Goal: Check status: Check status

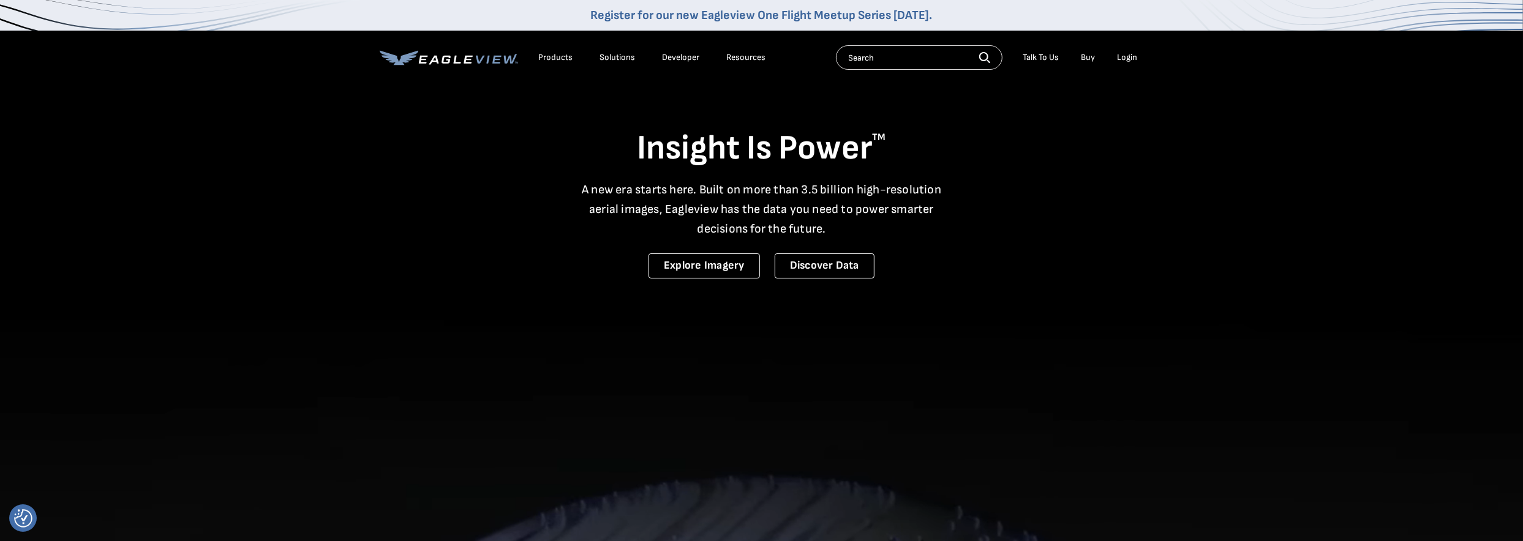
click at [1125, 53] on div "Login" at bounding box center [1127, 57] width 20 height 11
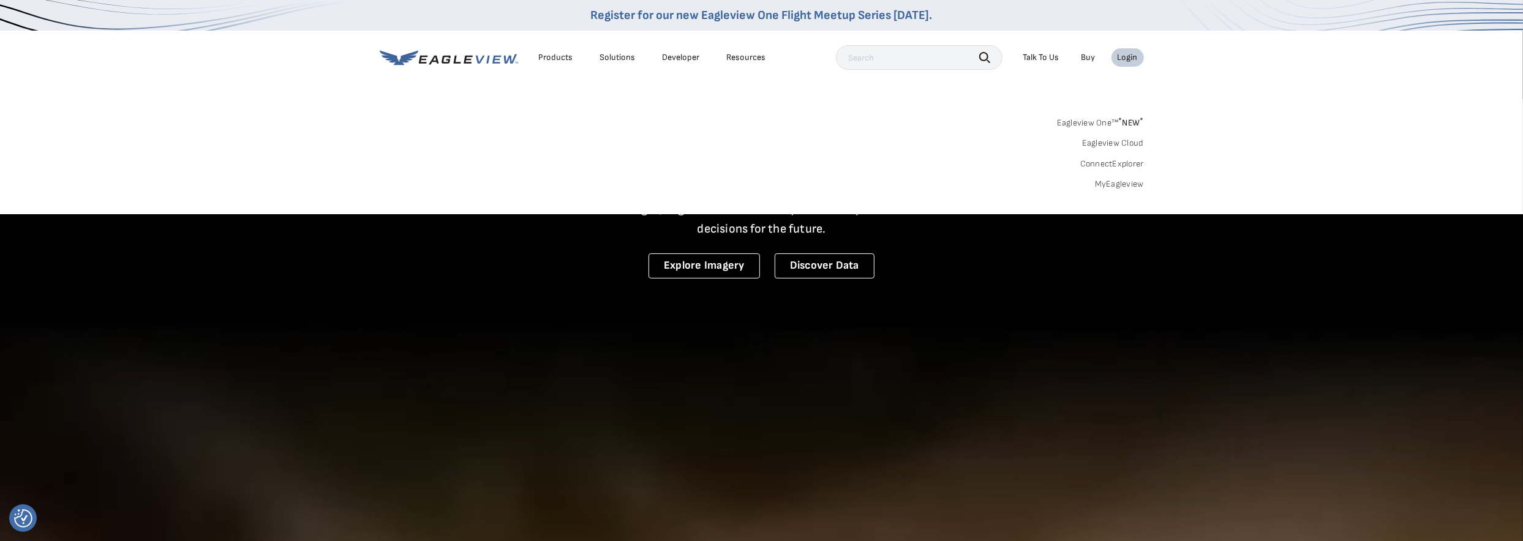
click at [1112, 181] on link "MyEagleview" at bounding box center [1119, 184] width 49 height 11
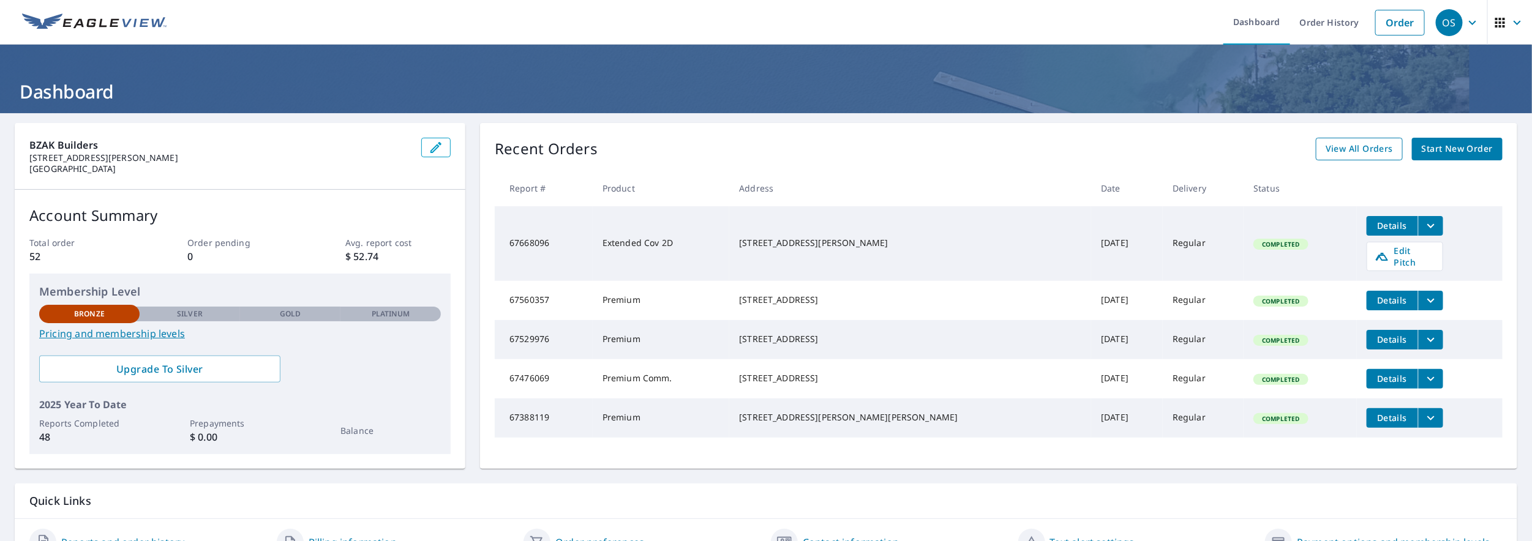
click at [1383, 143] on span "View All Orders" at bounding box center [1359, 148] width 67 height 15
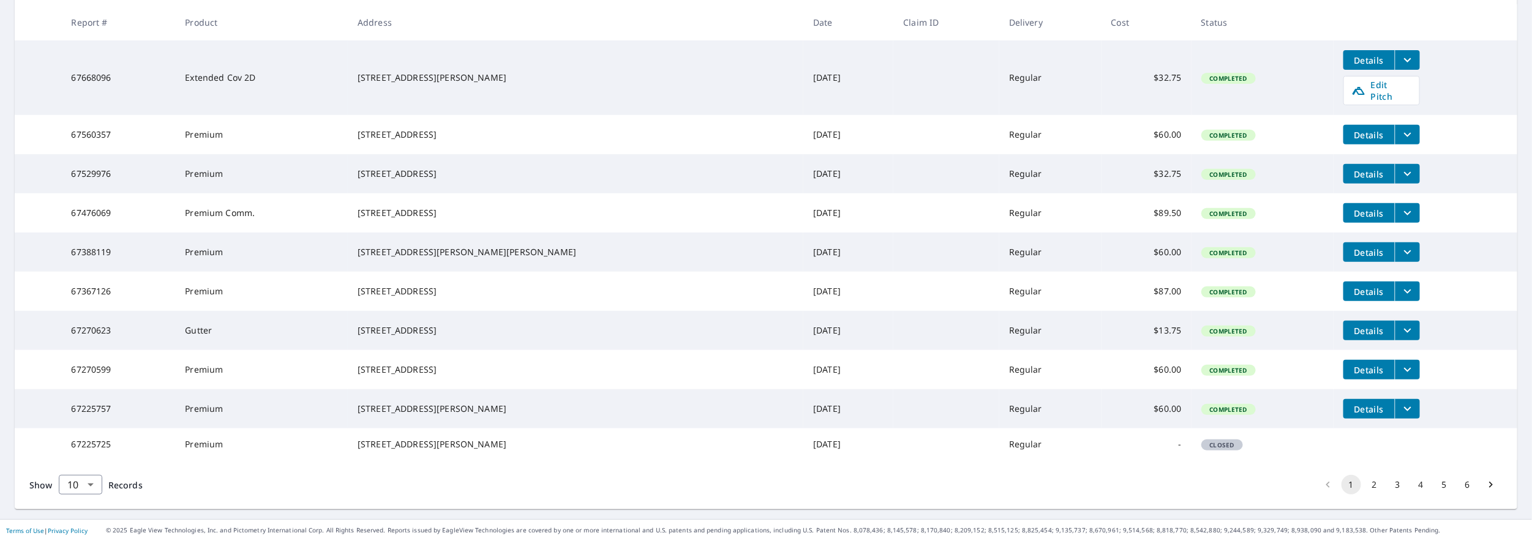
scroll to position [273, 0]
click at [1367, 482] on button "2" at bounding box center [1375, 485] width 20 height 20
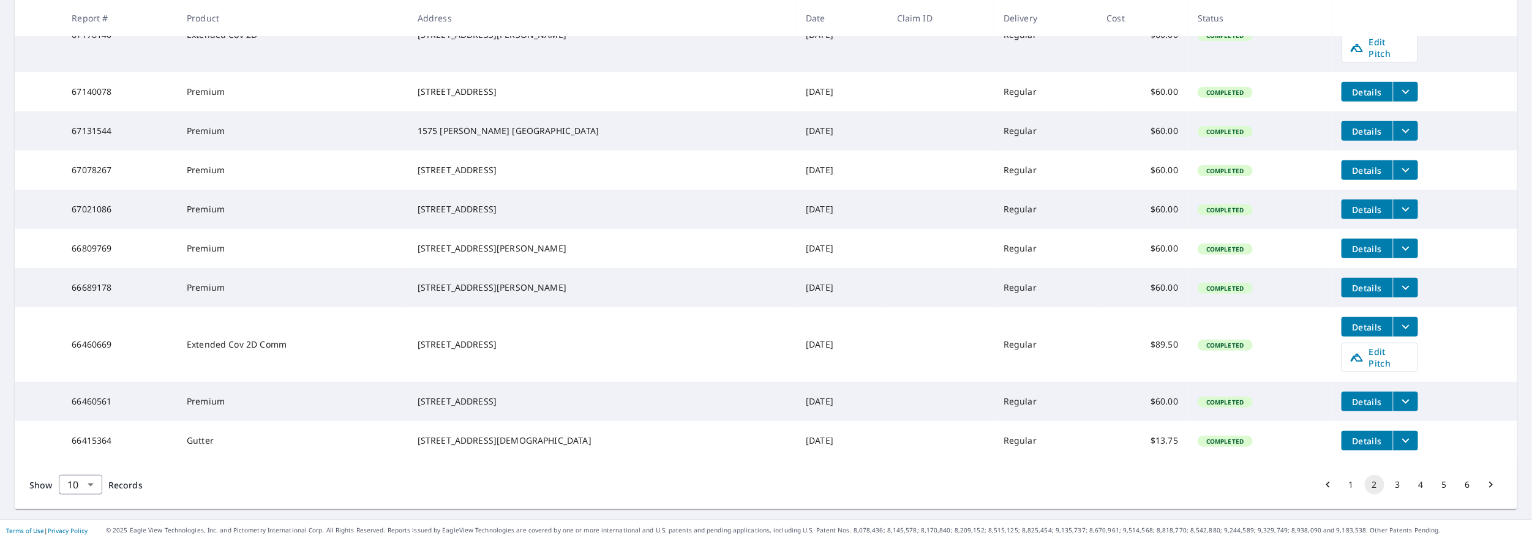
scroll to position [295, 0]
click at [1388, 486] on button "3" at bounding box center [1398, 485] width 20 height 20
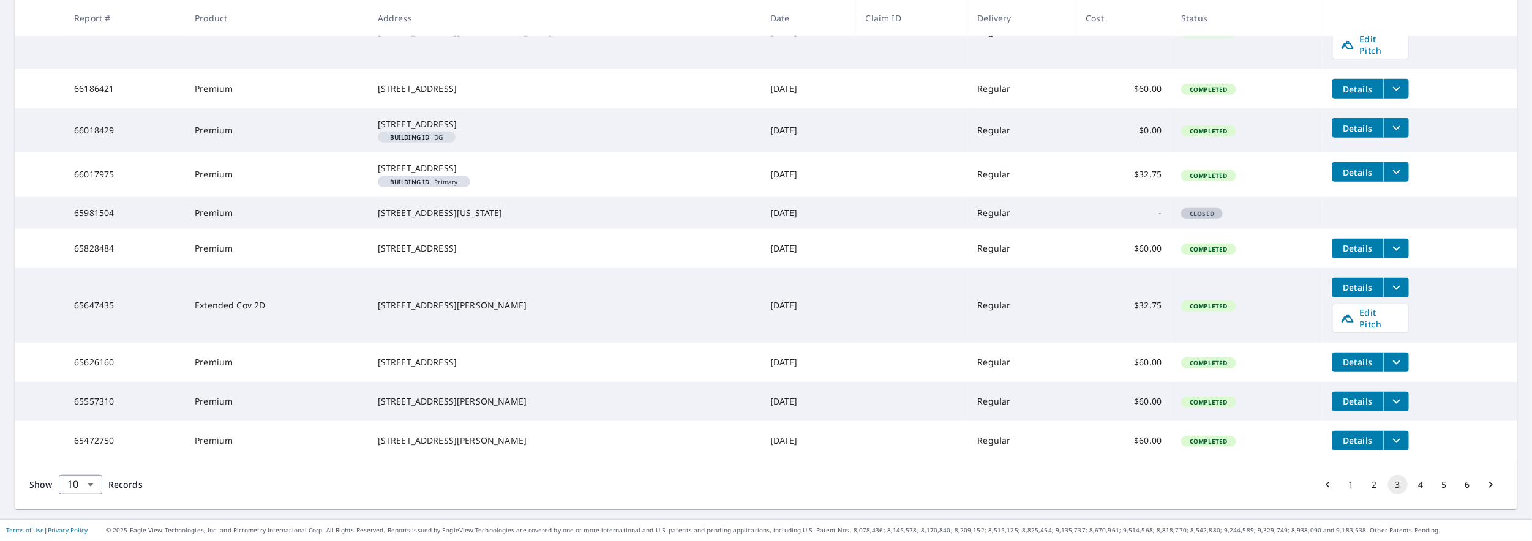
scroll to position [320, 0]
click at [1389, 441] on icon "filesDropdownBtn-65472750" at bounding box center [1396, 440] width 15 height 15
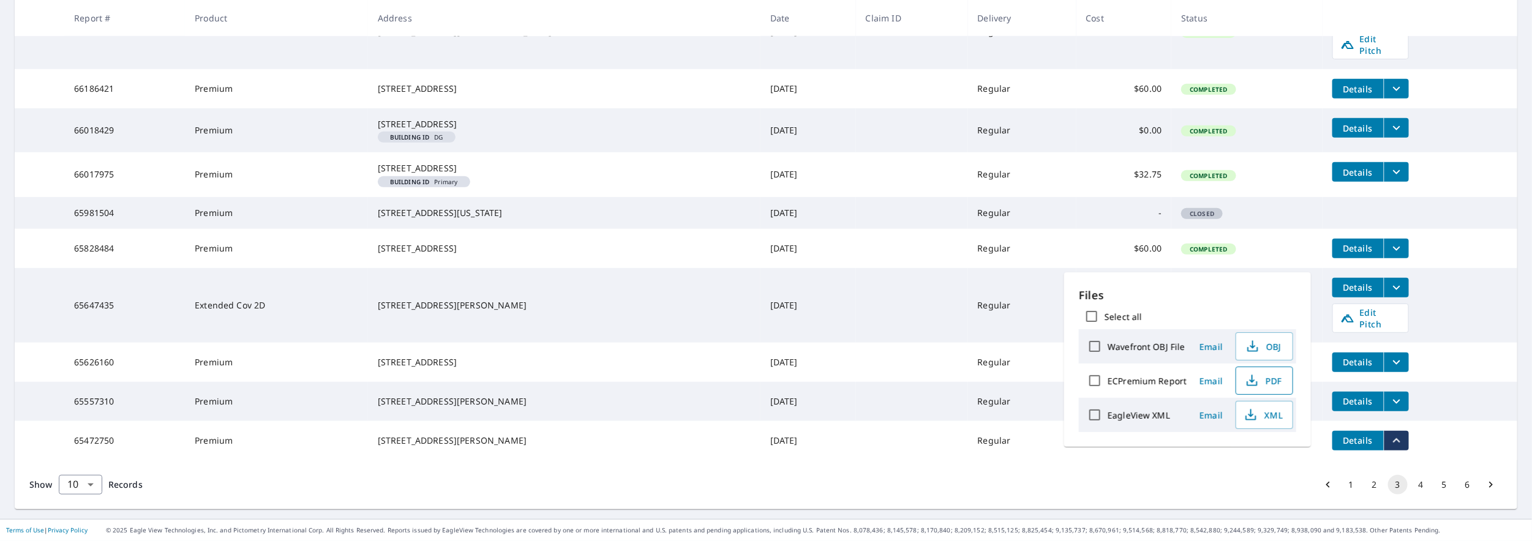
click at [1269, 381] on span "PDF" at bounding box center [1263, 380] width 39 height 15
